Goal: Information Seeking & Learning: Learn about a topic

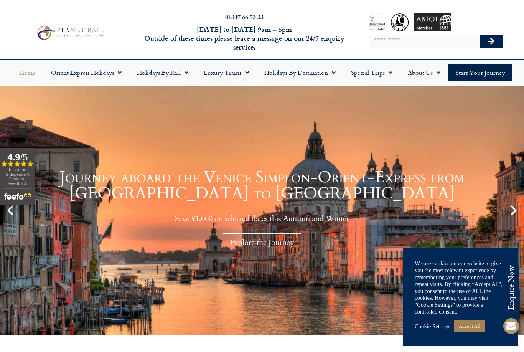
click at [476, 330] on link "Accept All" at bounding box center [469, 326] width 31 height 12
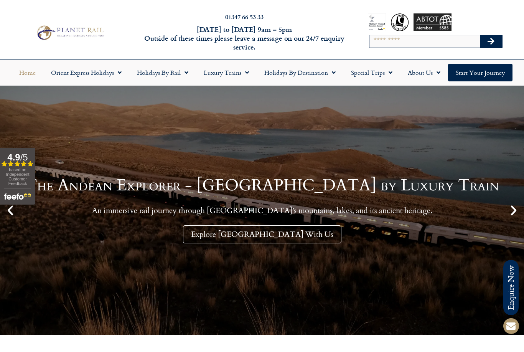
click at [410, 42] on input "Search" at bounding box center [425, 41] width 111 height 12
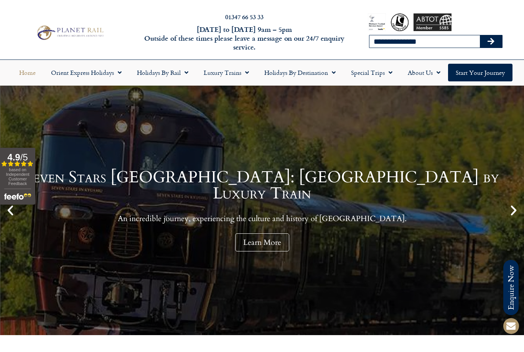
type input "**********"
click at [491, 41] on button "Search" at bounding box center [491, 41] width 22 height 12
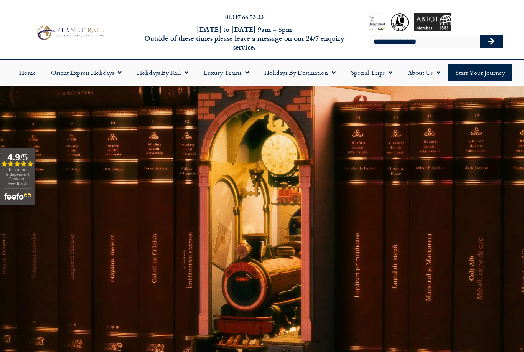
click at [490, 42] on icon "Search" at bounding box center [491, 42] width 7 height 8
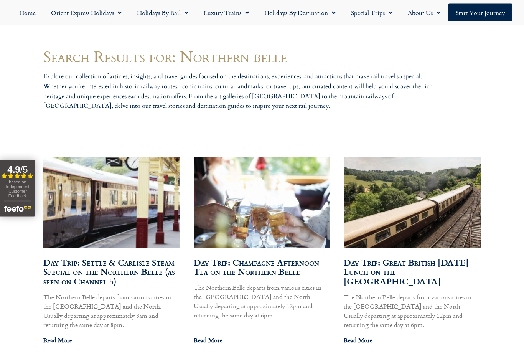
scroll to position [337, 0]
click at [68, 257] on link "Day Trip: Settle & Carlisle Steam Special on the Northern Belle (as seen on Cha…" at bounding box center [109, 272] width 132 height 32
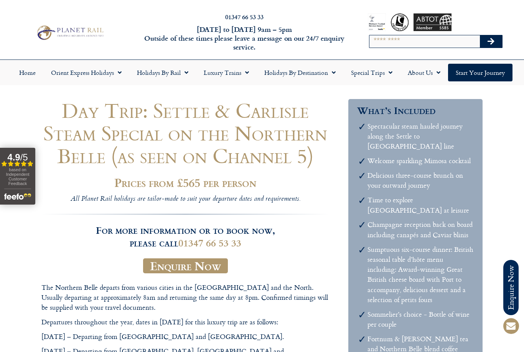
click at [239, 73] on link "Luxury Trains" at bounding box center [226, 73] width 61 height 18
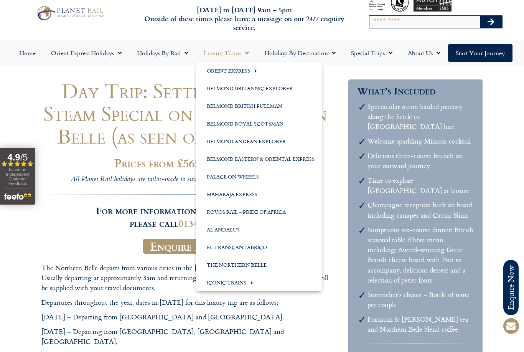
scroll to position [20, 0]
click at [276, 268] on link "The Northern Belle" at bounding box center [259, 265] width 126 height 18
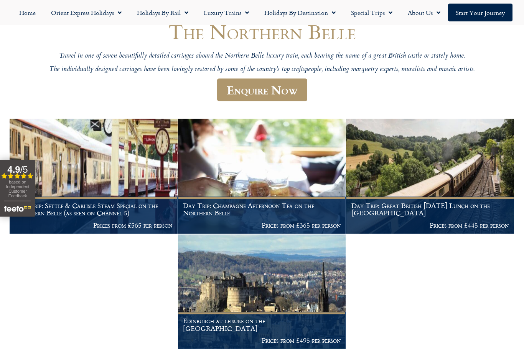
scroll to position [80, 0]
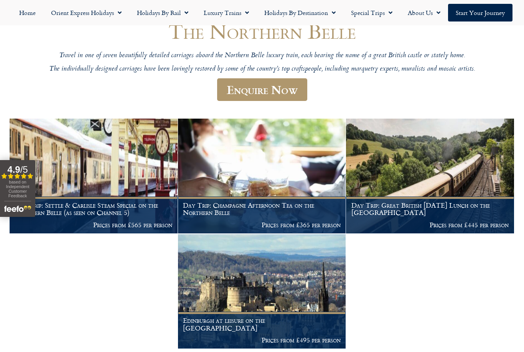
click at [289, 214] on figcaption "Day Trip: Champagne Afternoon Tea on the Northern Belle Prices from £365 per pe…" at bounding box center [262, 214] width 168 height 37
